Goal: Transaction & Acquisition: Purchase product/service

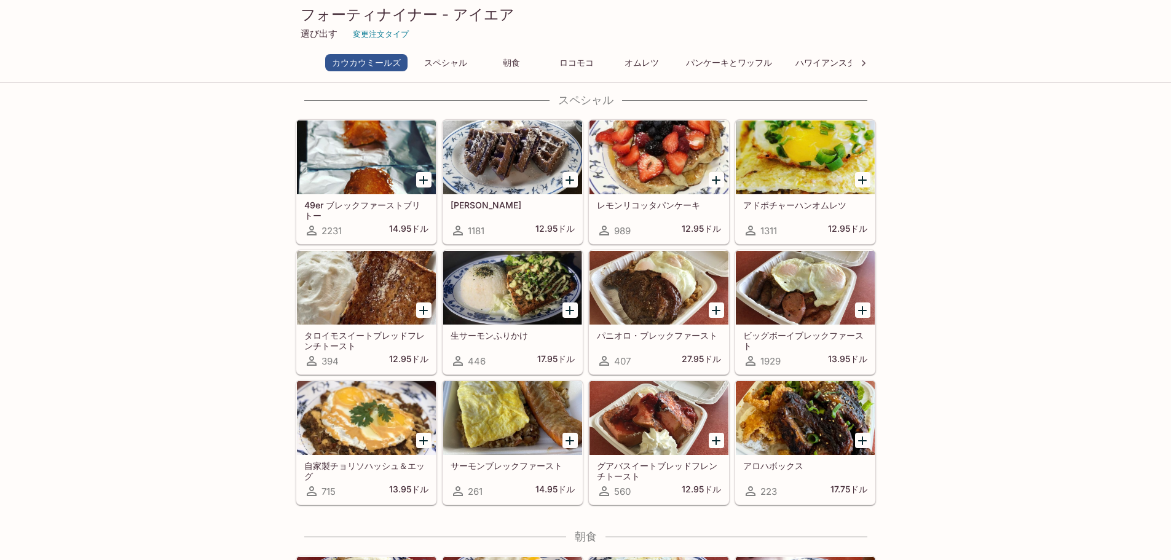
scroll to position [184, 0]
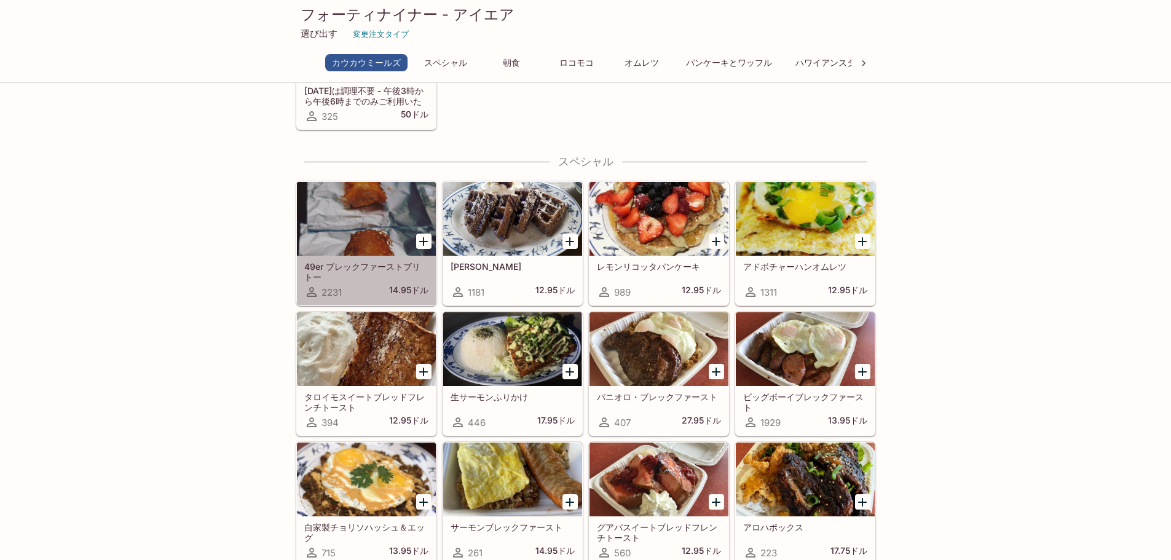
click at [349, 228] on div at bounding box center [366, 219] width 139 height 74
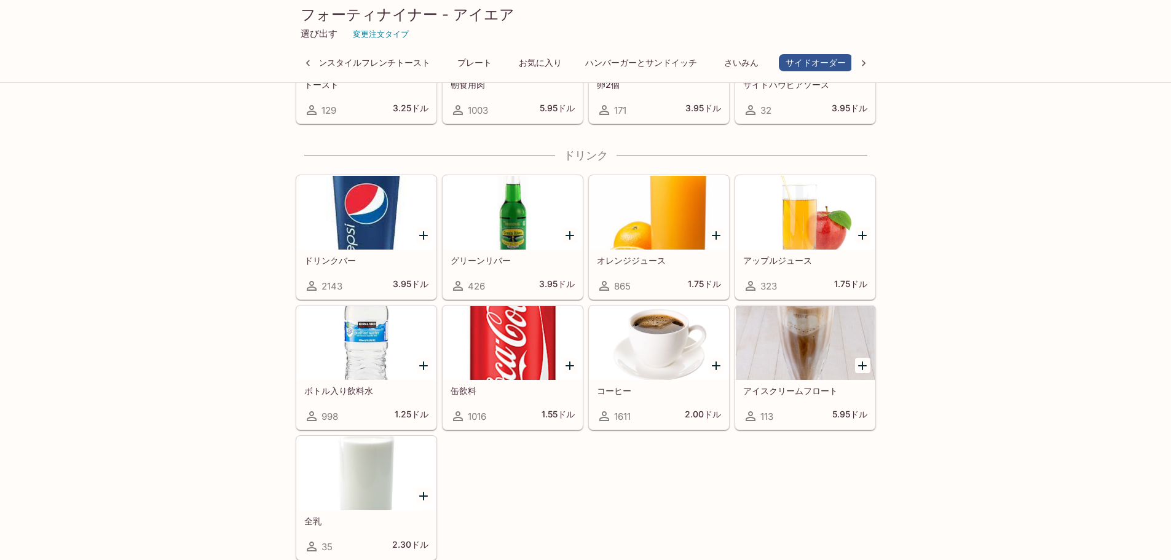
scroll to position [3820, 0]
click at [303, 62] on icon at bounding box center [308, 63] width 12 height 12
click at [302, 65] on icon at bounding box center [308, 63] width 12 height 12
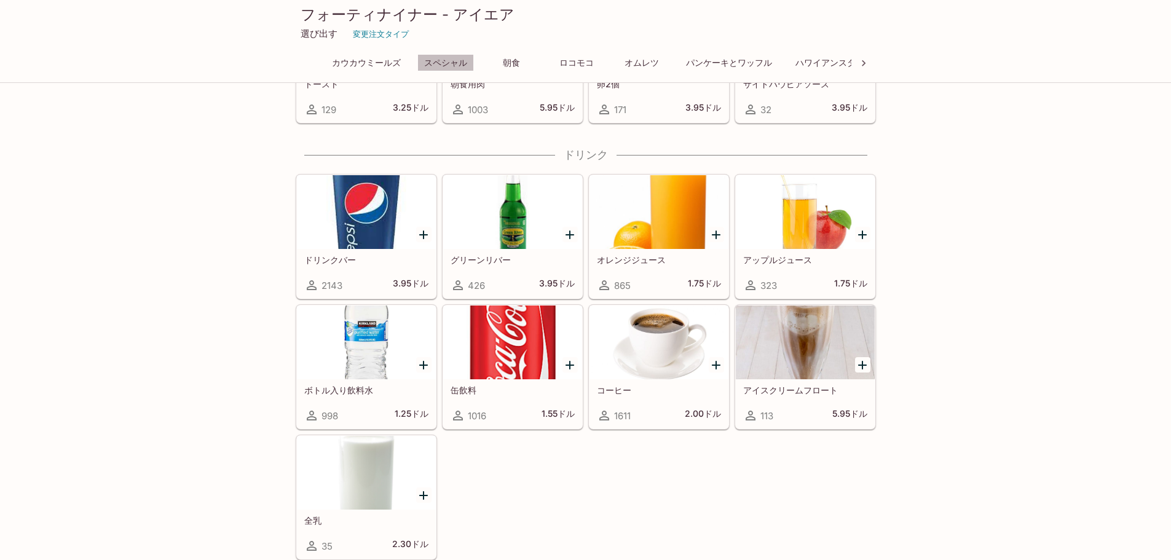
click at [447, 61] on font "スペシャル" at bounding box center [445, 63] width 43 height 10
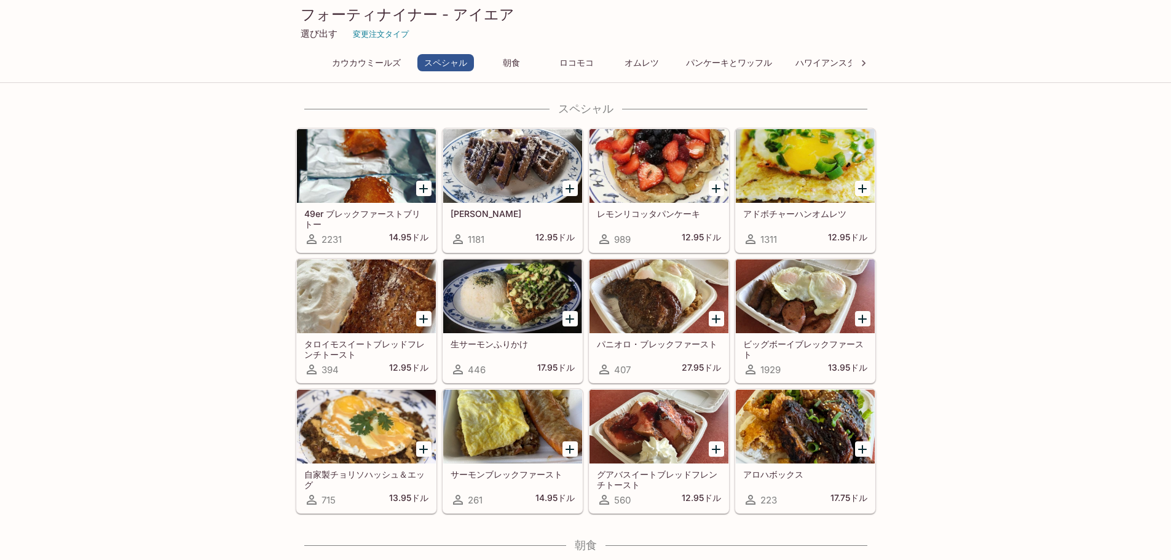
scroll to position [235, 0]
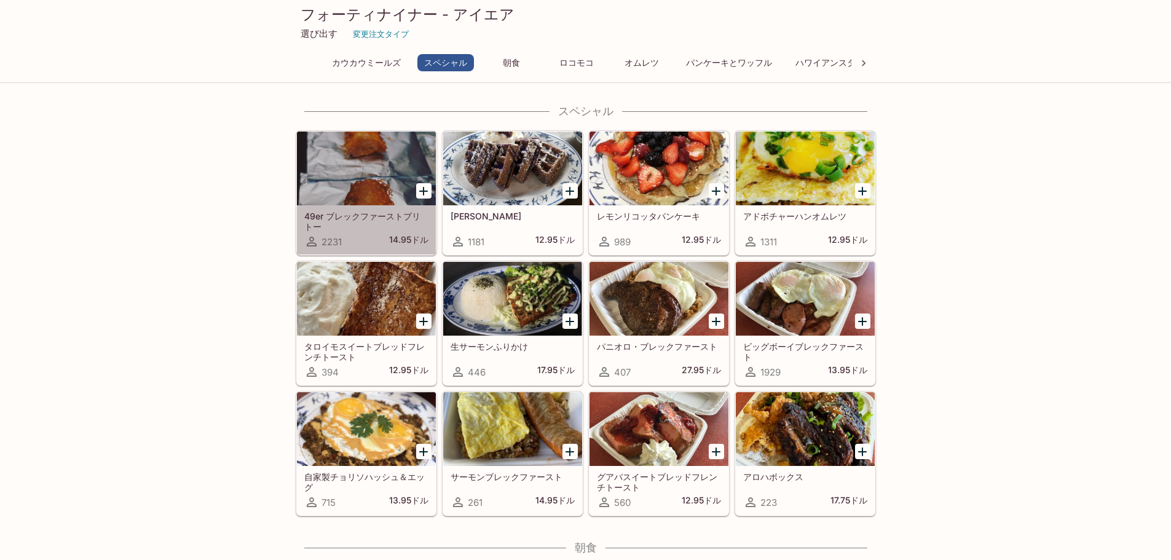
click at [356, 162] on div at bounding box center [366, 169] width 139 height 74
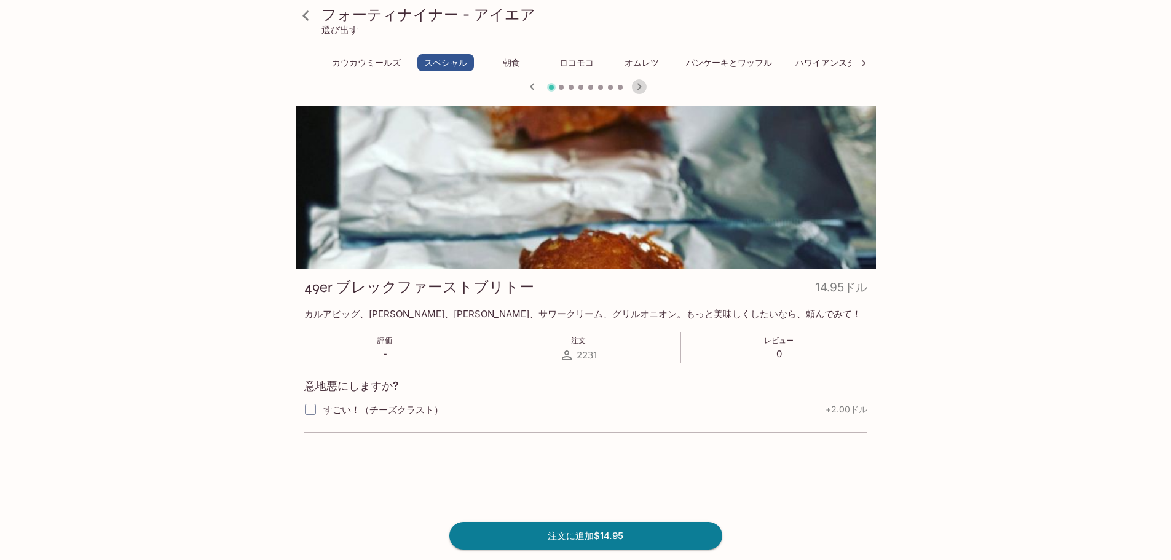
click at [642, 88] on icon "button" at bounding box center [639, 86] width 15 height 15
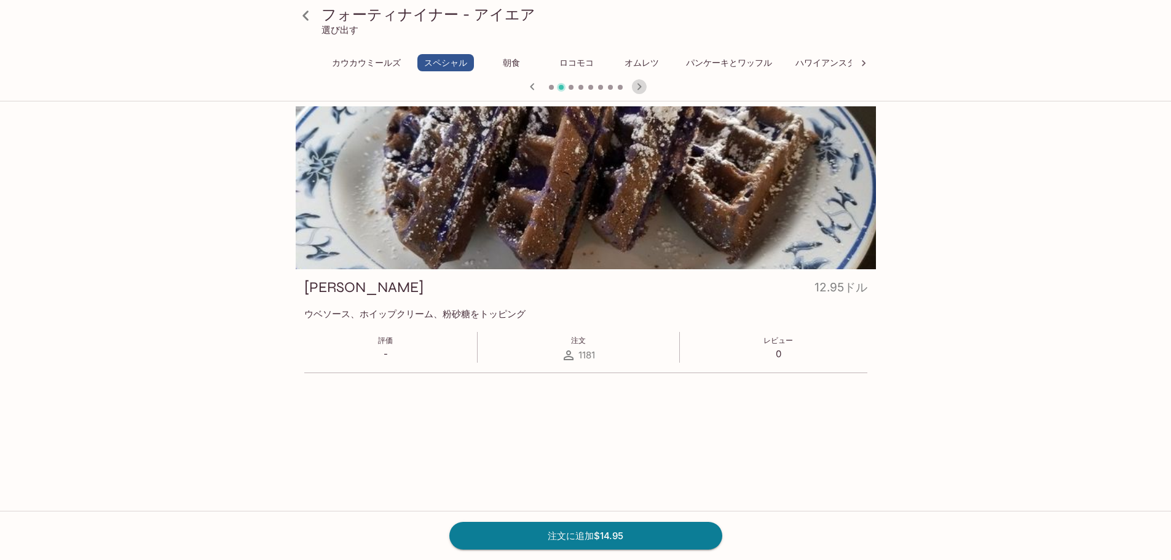
click at [639, 84] on icon "button" at bounding box center [639, 86] width 15 height 15
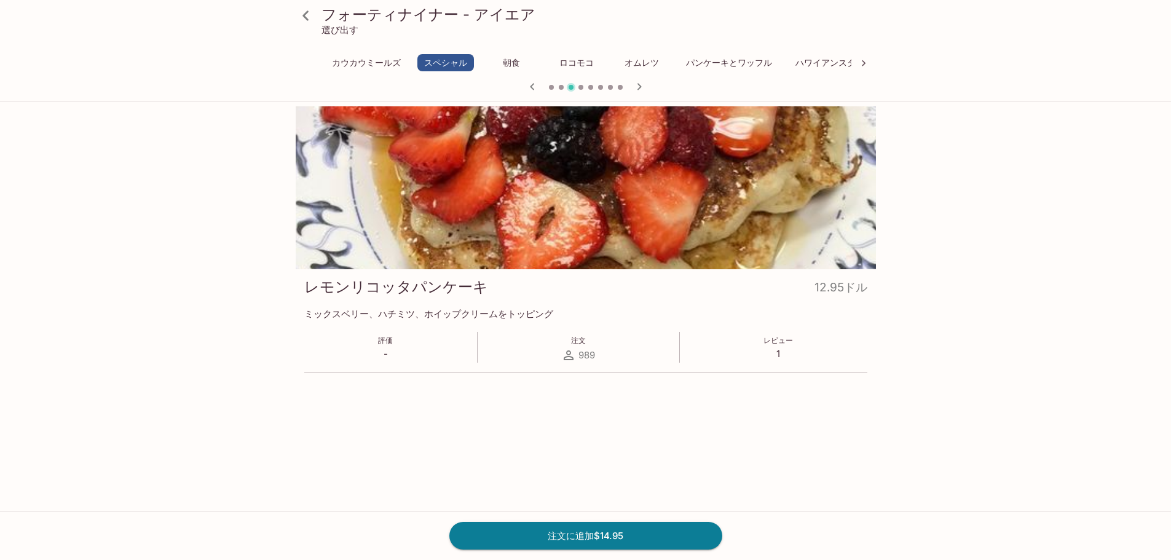
click at [639, 84] on icon "button" at bounding box center [639, 86] width 15 height 15
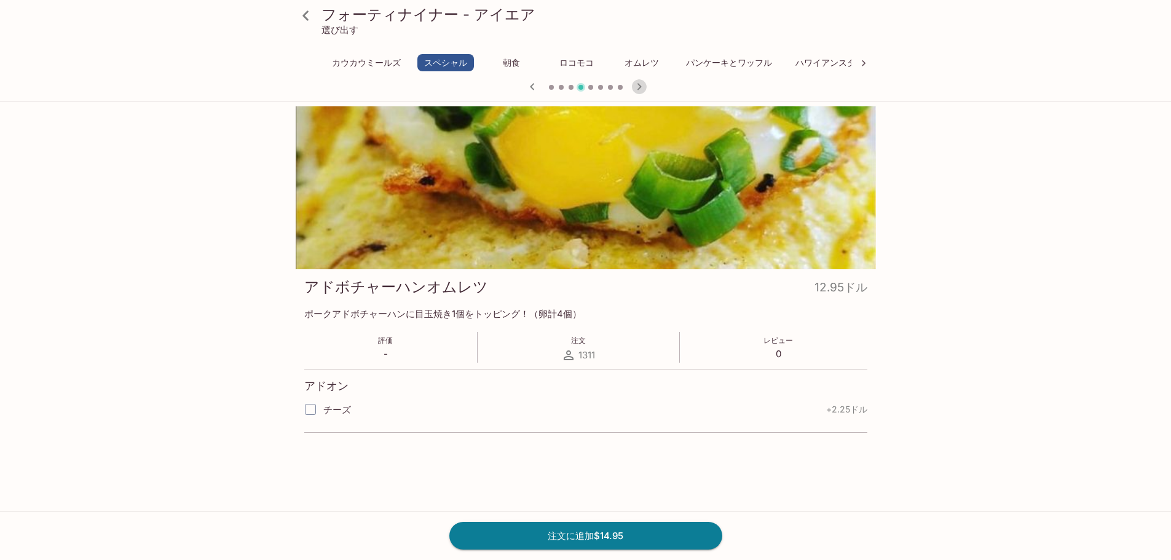
click at [639, 84] on icon "button" at bounding box center [639, 86] width 15 height 15
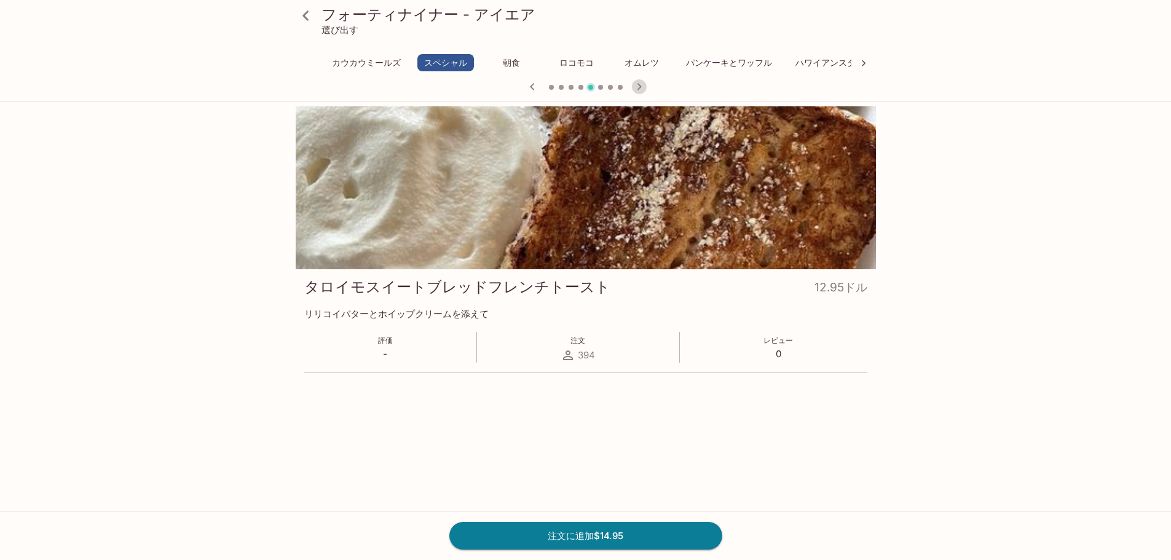
click at [639, 84] on icon "button" at bounding box center [639, 86] width 15 height 15
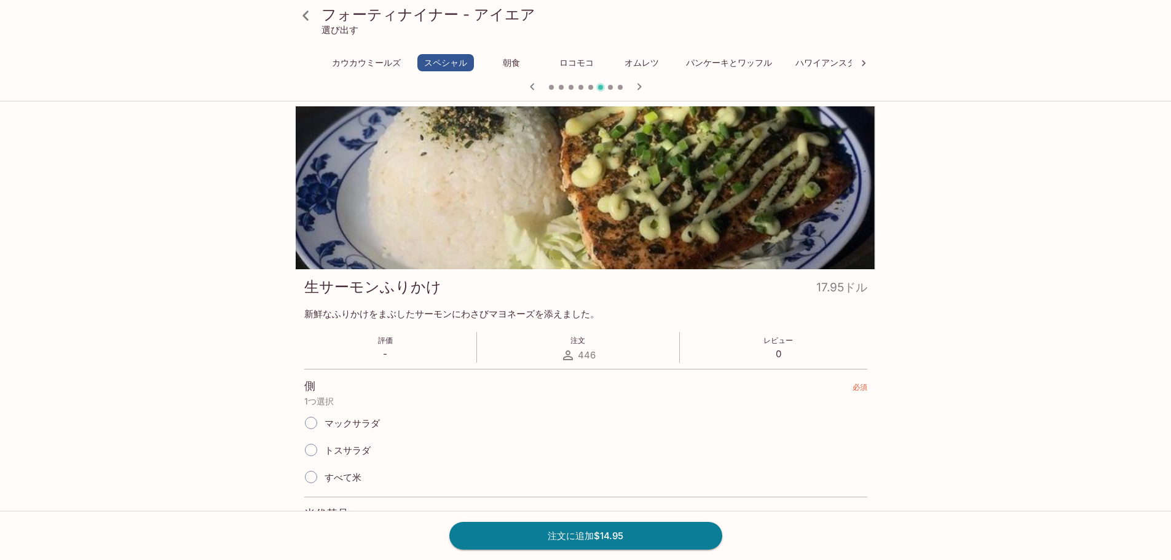
click at [639, 84] on icon "button" at bounding box center [639, 86] width 15 height 15
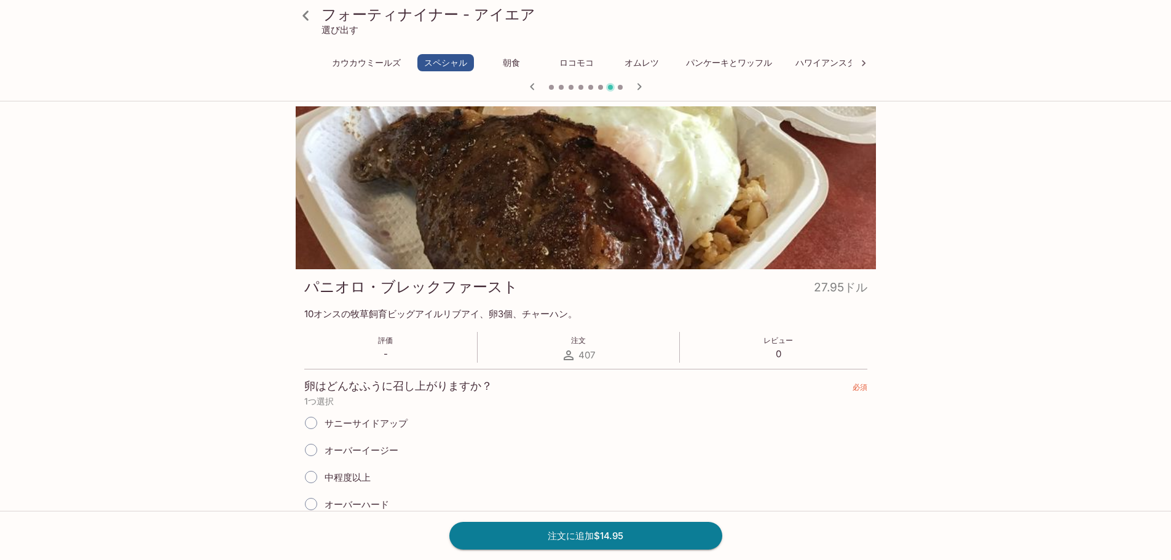
click at [639, 84] on icon "button" at bounding box center [639, 86] width 15 height 15
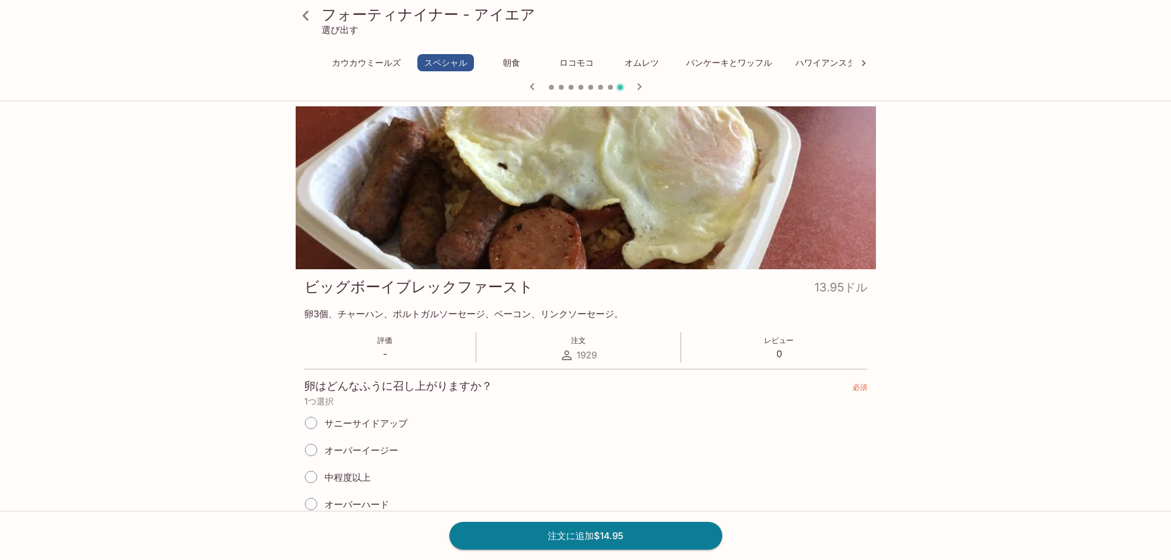
click at [639, 84] on icon "button" at bounding box center [639, 86] width 15 height 15
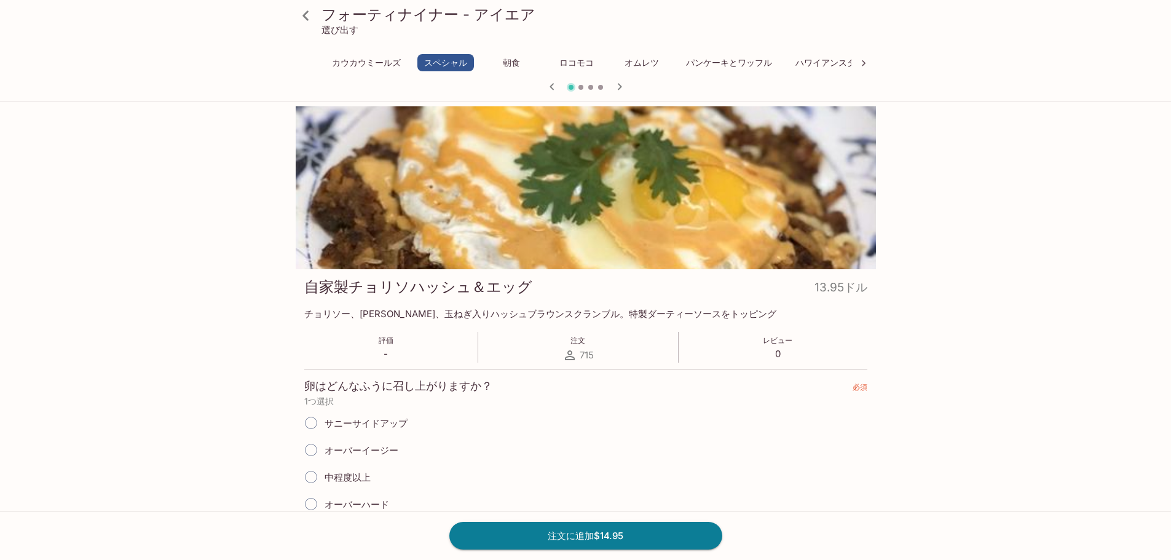
click at [639, 84] on div at bounding box center [586, 88] width 590 height 18
click at [620, 88] on icon "button" at bounding box center [619, 86] width 4 height 7
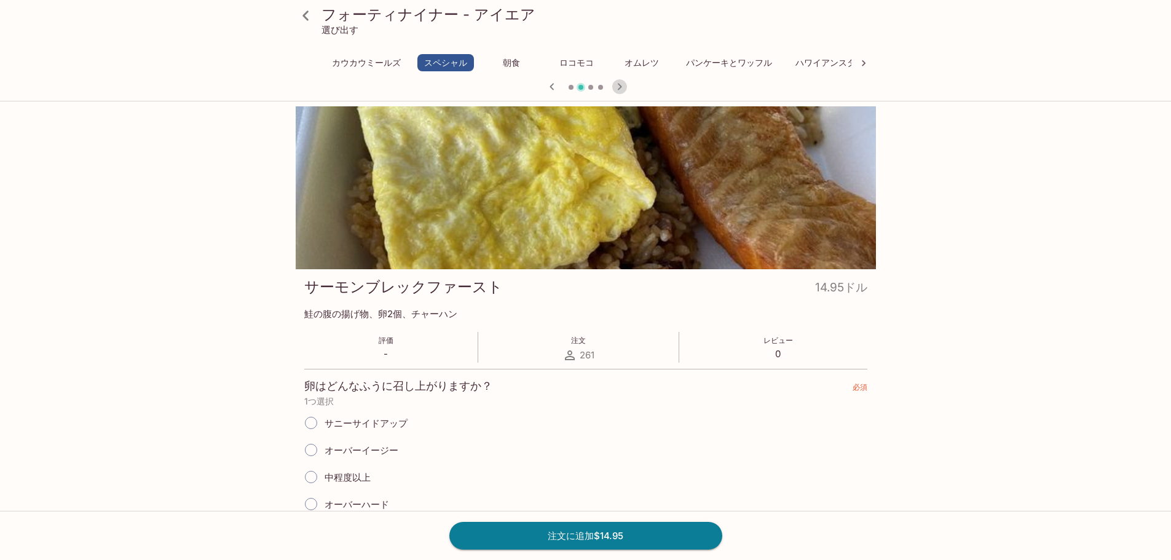
click at [620, 88] on icon "button" at bounding box center [619, 86] width 4 height 7
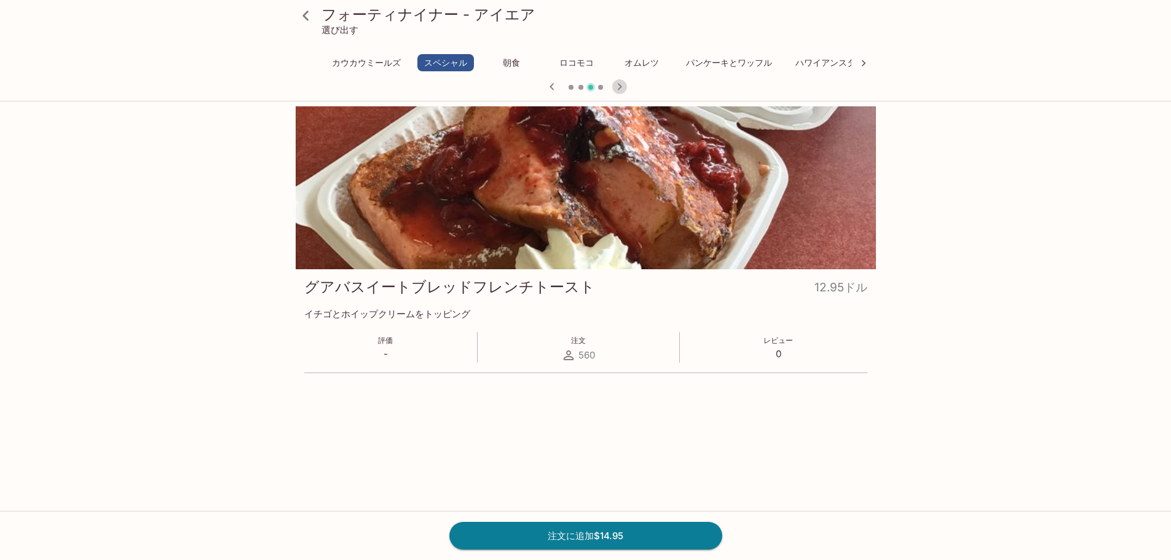
click at [620, 88] on icon "button" at bounding box center [619, 86] width 4 height 7
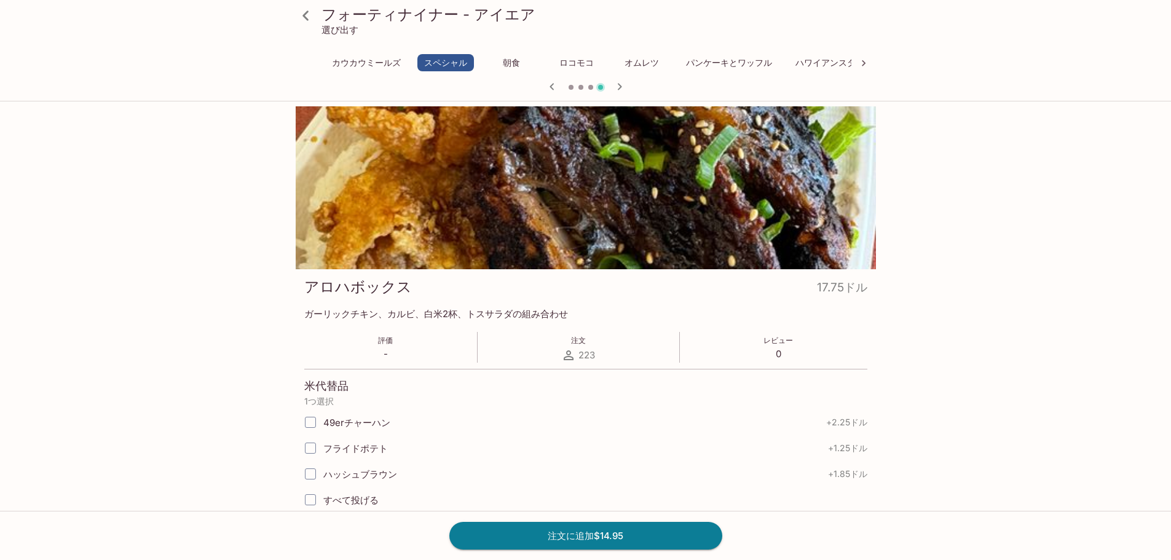
click at [636, 65] on font "オムレツ" at bounding box center [642, 63] width 34 height 10
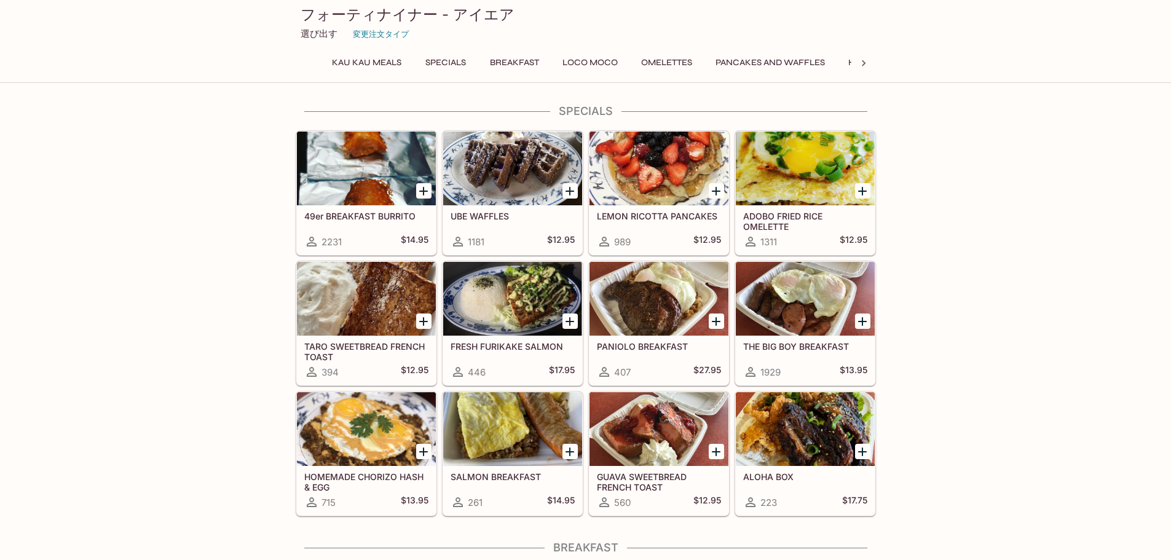
scroll to position [230, 0]
